Goal: Task Accomplishment & Management: Use online tool/utility

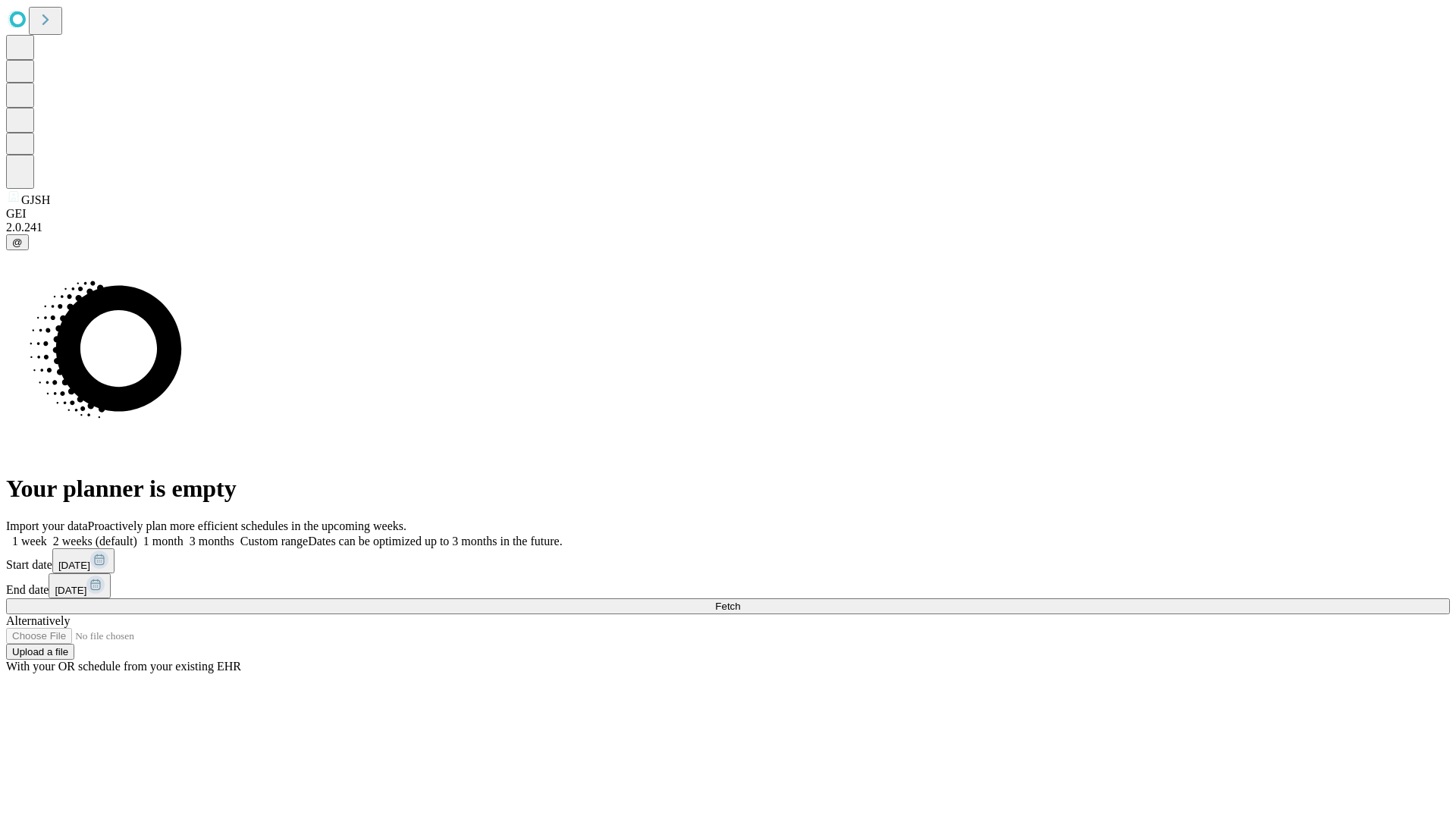
click at [741, 601] on span "Fetch" at bounding box center [728, 606] width 25 height 11
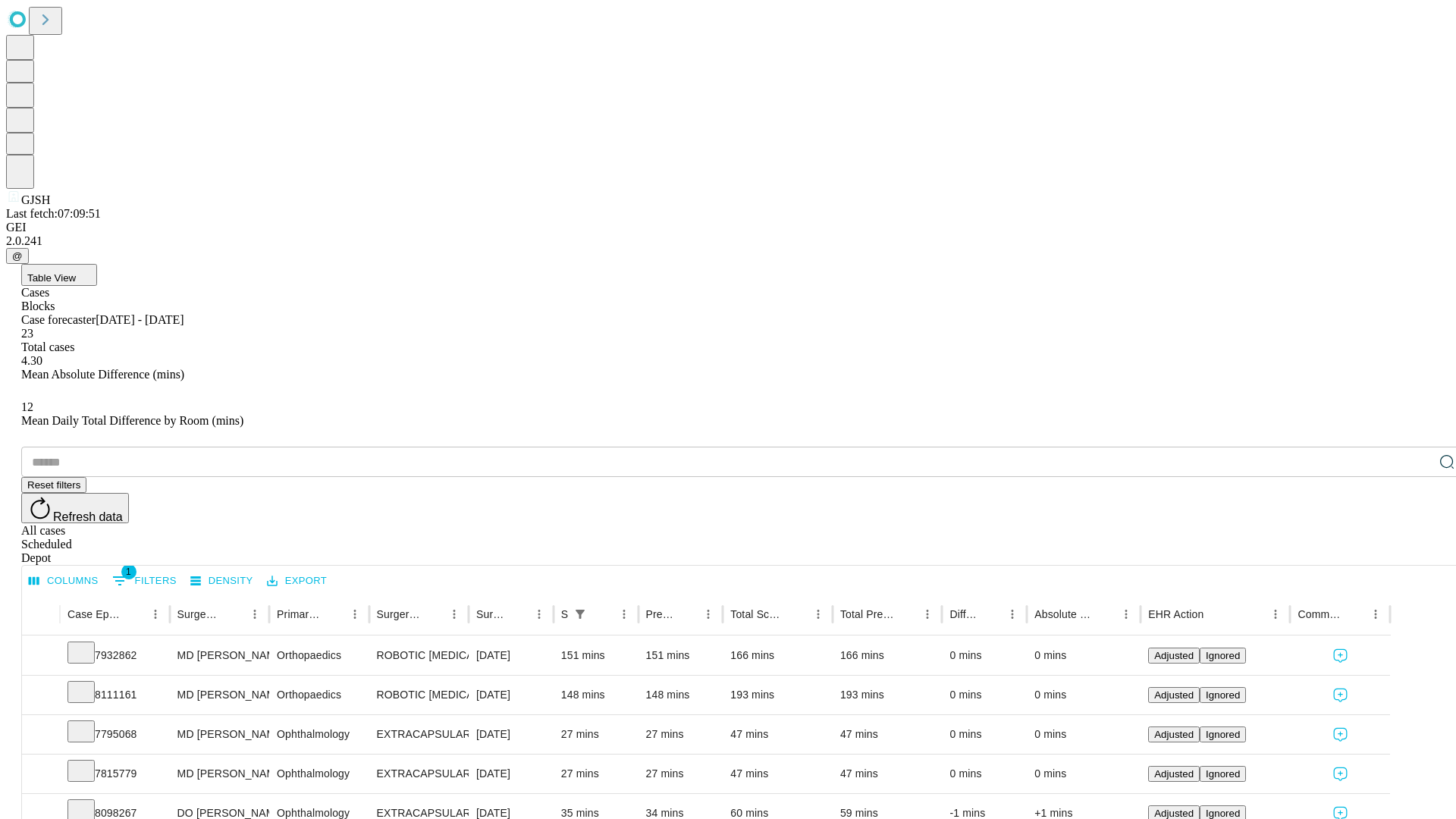
click at [76, 272] on span "Table View" at bounding box center [51, 278] width 48 height 11
